Goal: Transaction & Acquisition: Purchase product/service

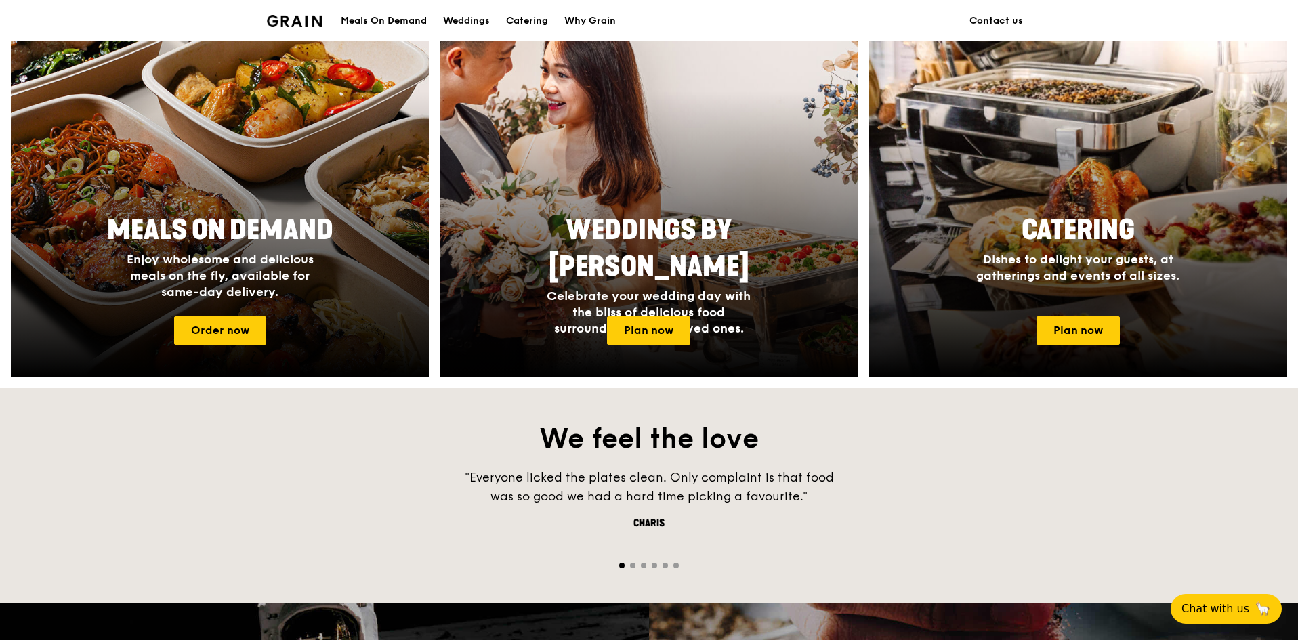
scroll to position [542, 0]
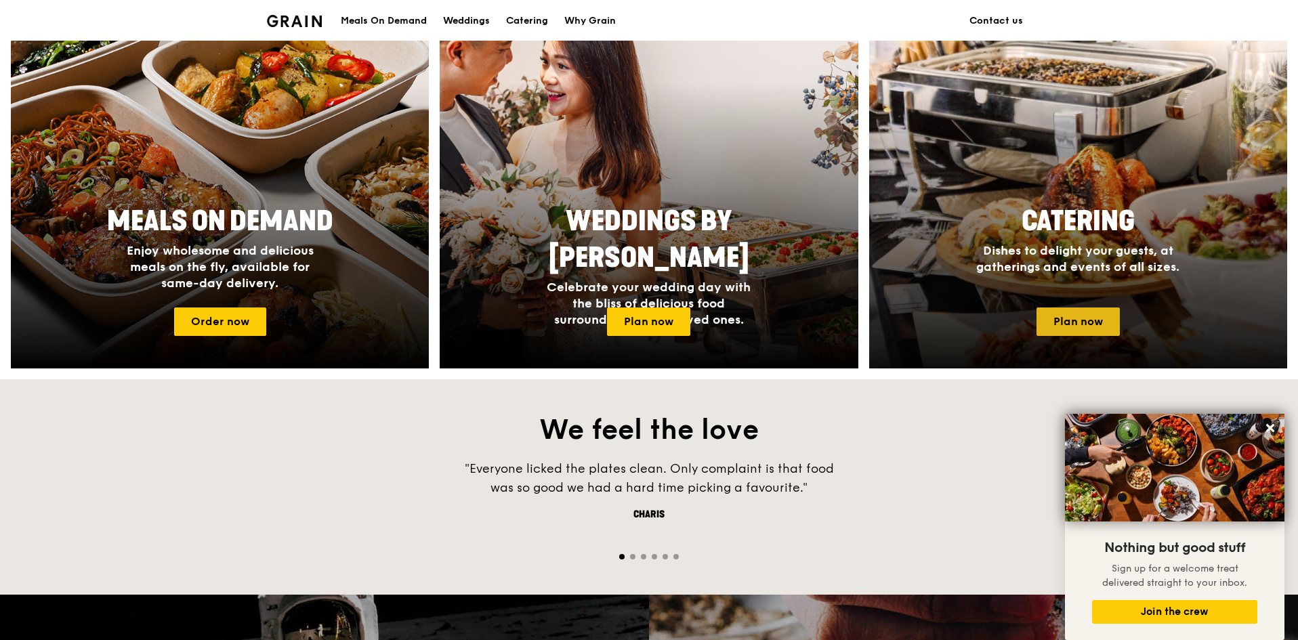
click at [1109, 318] on link "Plan now" at bounding box center [1077, 322] width 83 height 28
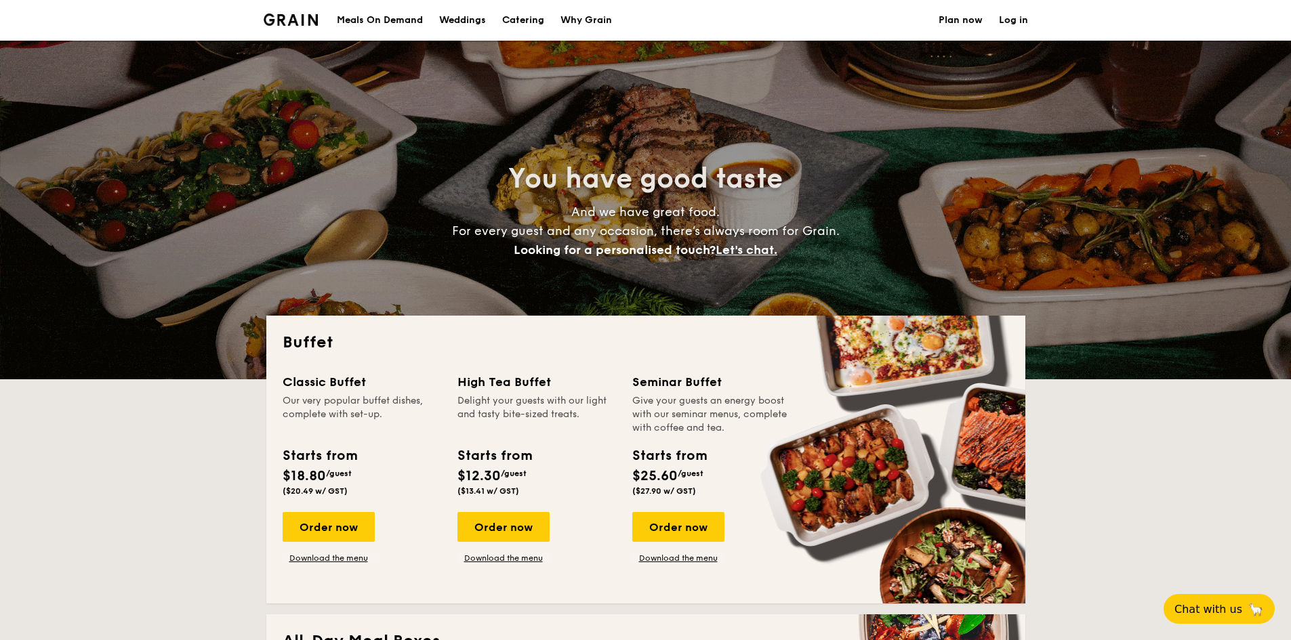
select select
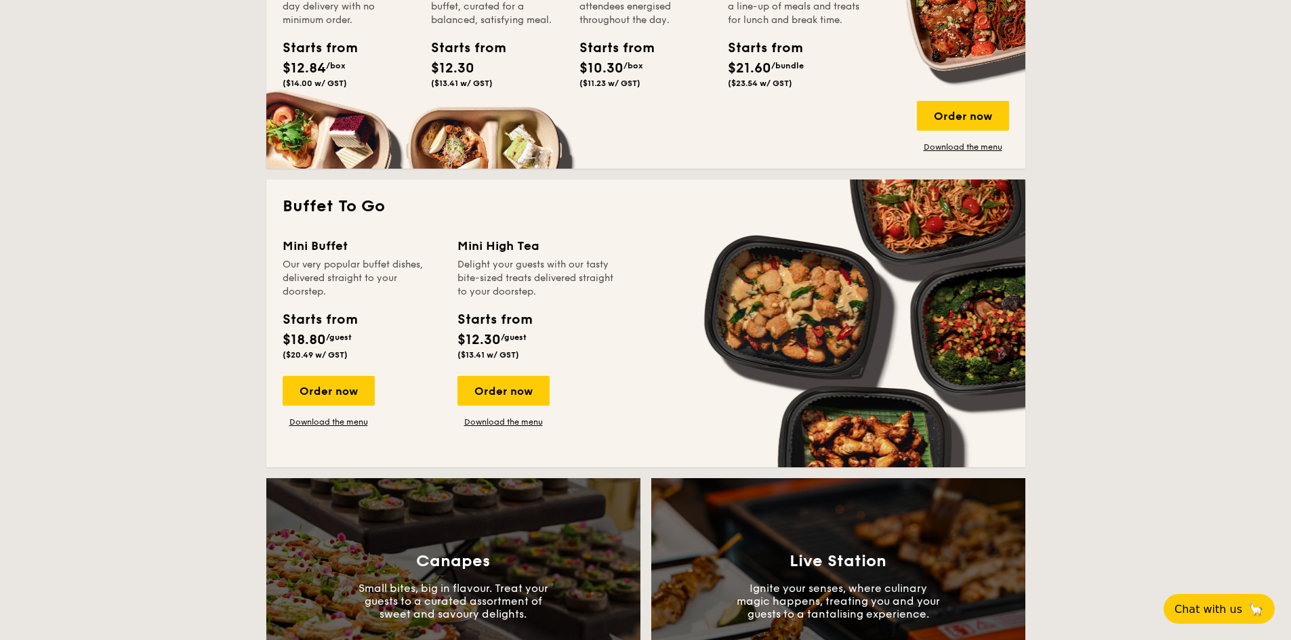
scroll to position [745, 0]
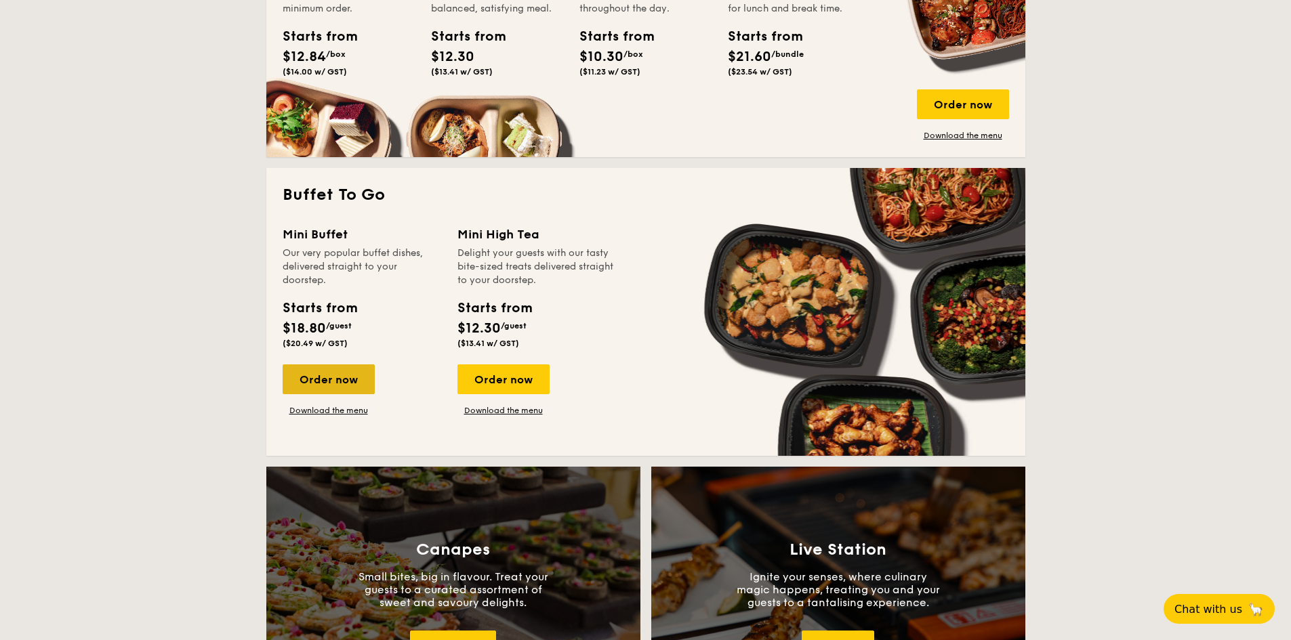
click at [336, 383] on div "Order now" at bounding box center [328, 379] width 92 height 30
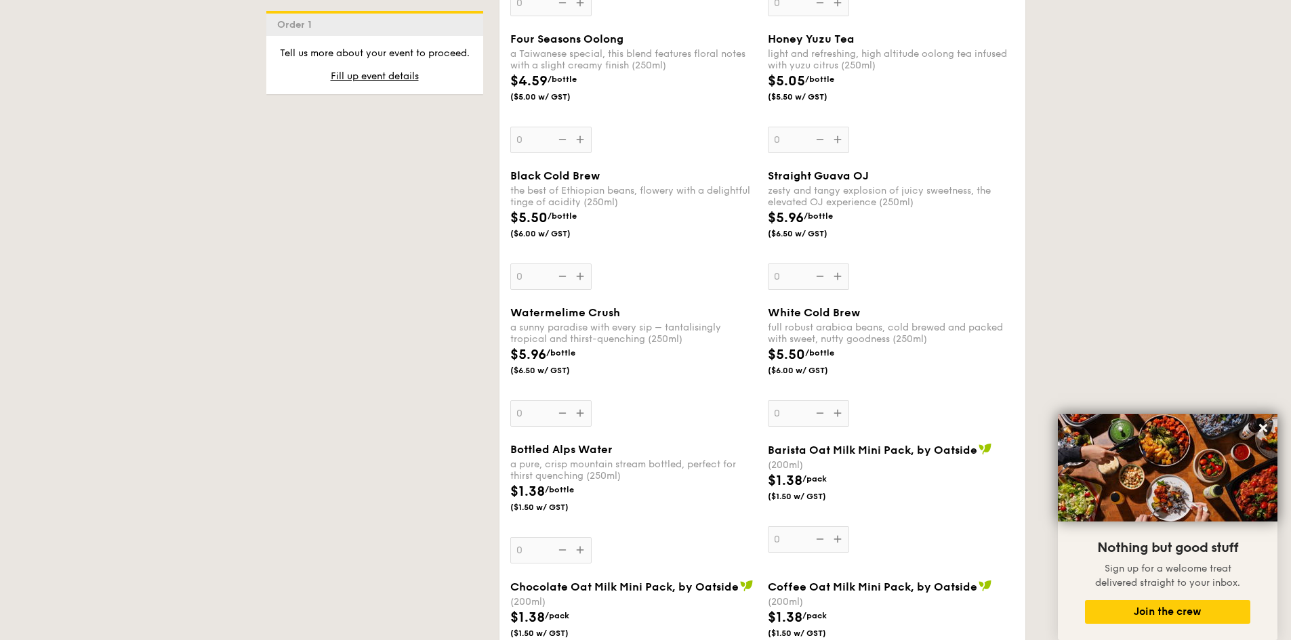
scroll to position [2032, 0]
